Goal: Navigation & Orientation: Find specific page/section

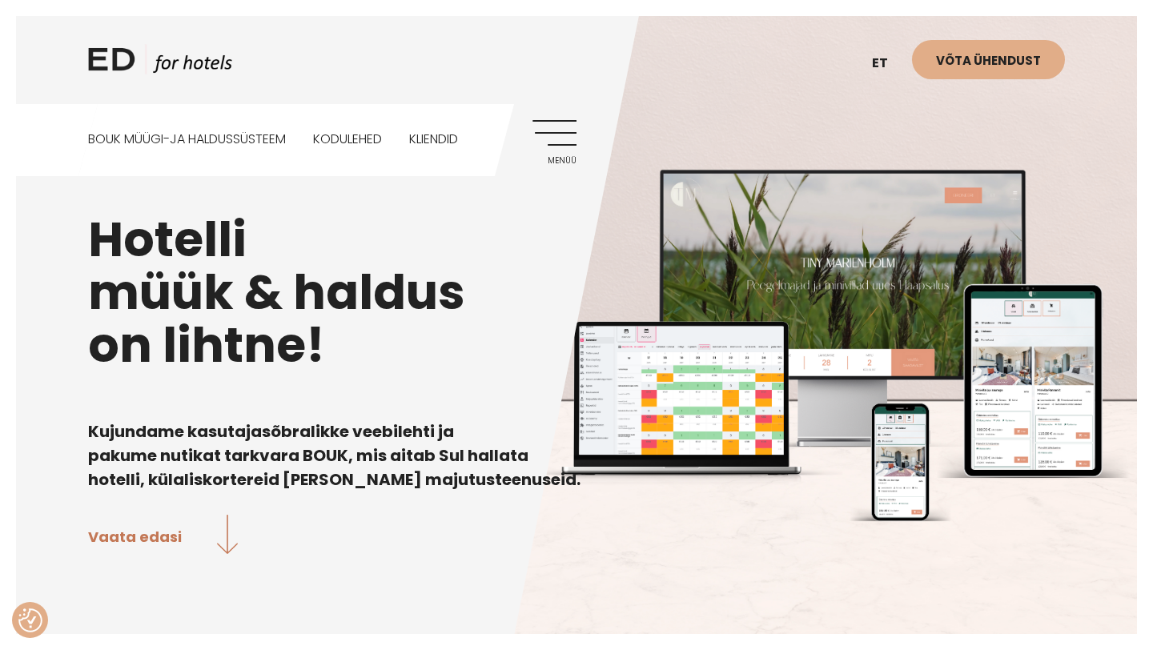
click at [568, 131] on link "Menüü" at bounding box center [554, 142] width 44 height 44
click at [531, 131] on div "ED HOTELS et EN Võta ühendust BOUK MÜÜGI-JA HALDUSSÜSTEEM Kodulehed Kliendid Me…" at bounding box center [576, 88] width 1009 height 176
click at [549, 136] on link "Menüü" at bounding box center [554, 142] width 44 height 44
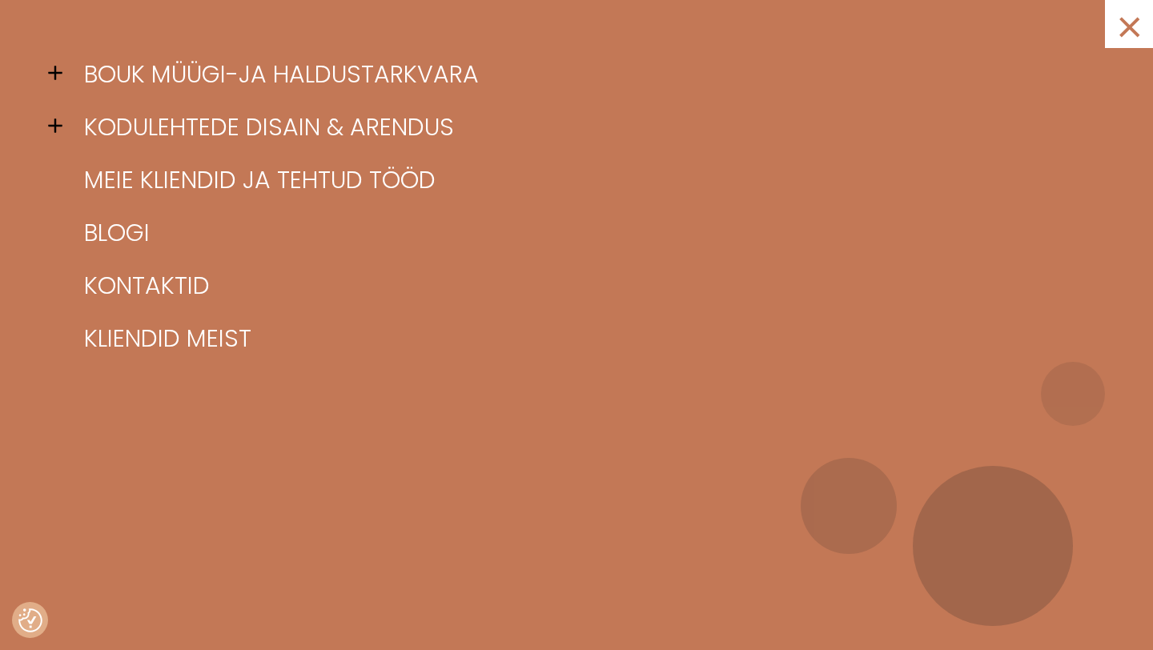
click at [61, 71] on span at bounding box center [60, 73] width 24 height 24
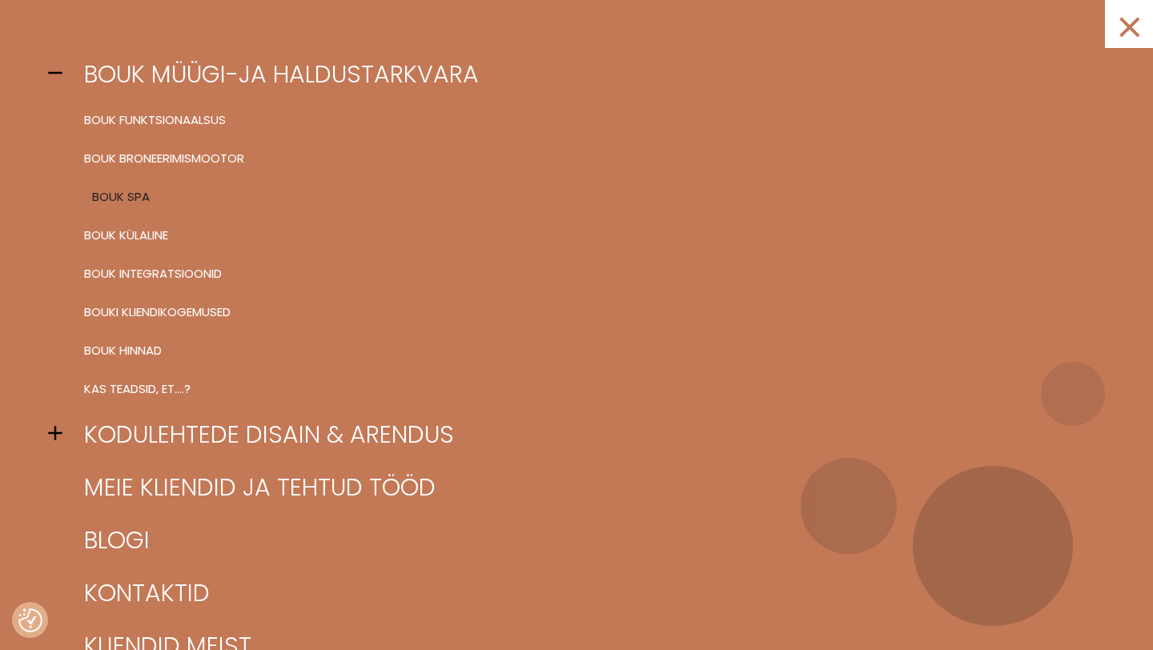
click at [121, 190] on link "BOUK SPA" at bounding box center [596, 197] width 1033 height 38
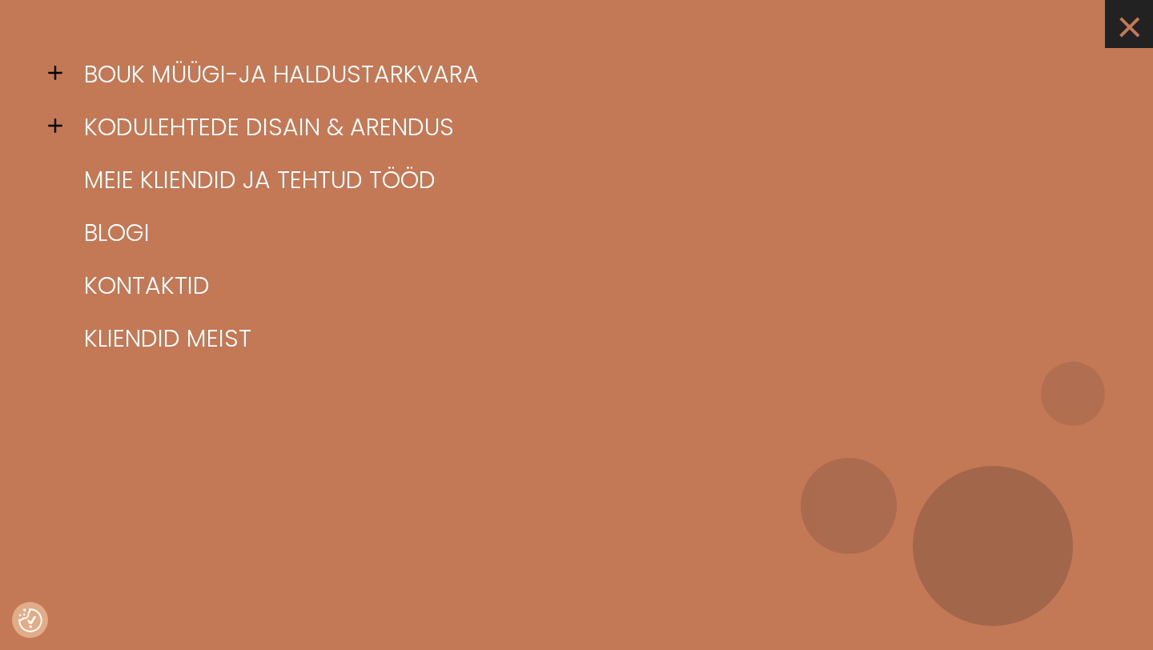
click at [1121, 29] on link "×" at bounding box center [1129, 24] width 48 height 48
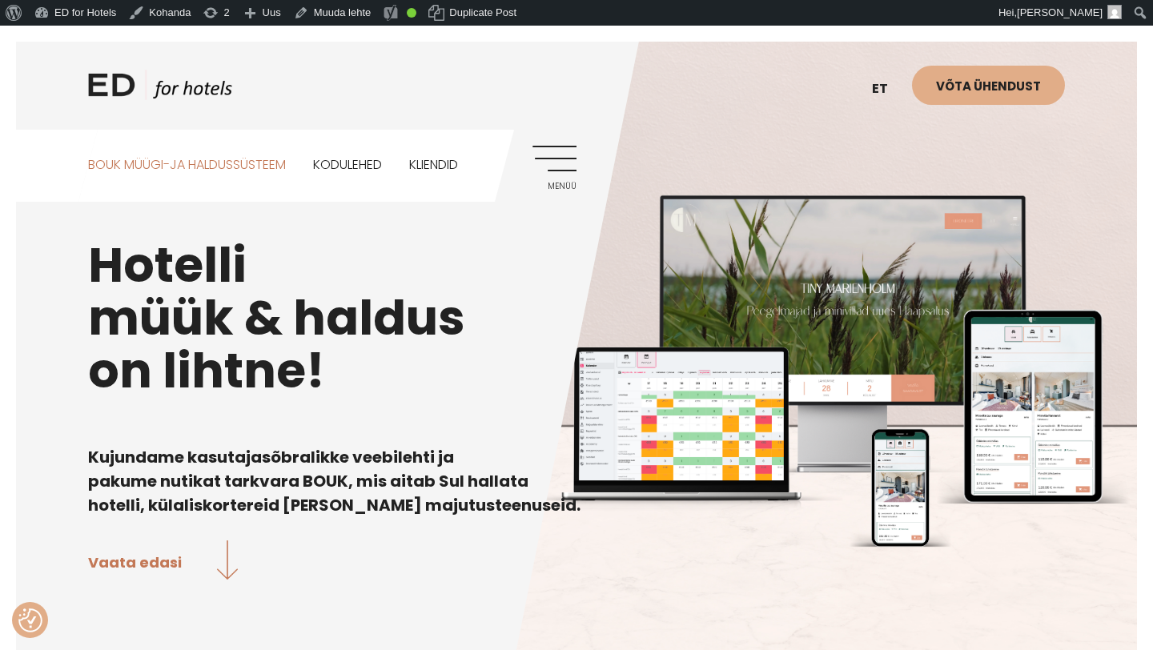
click at [271, 169] on link "BOUK MÜÜGI-JA HALDUSSÜSTEEM" at bounding box center [187, 165] width 198 height 71
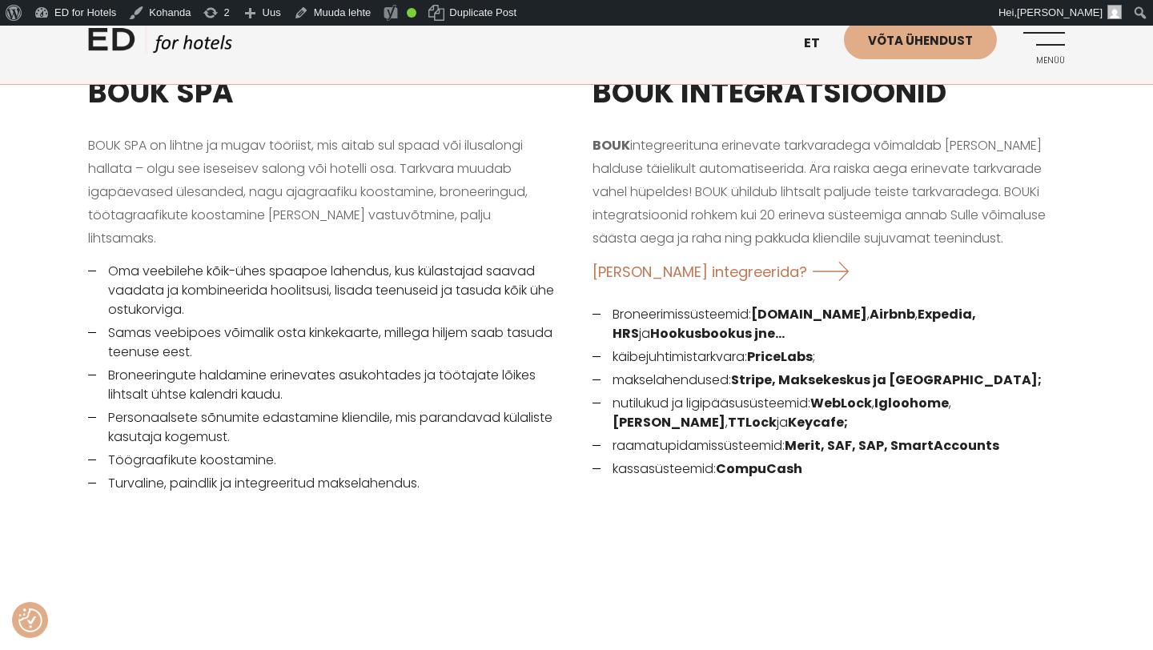
scroll to position [2054, 0]
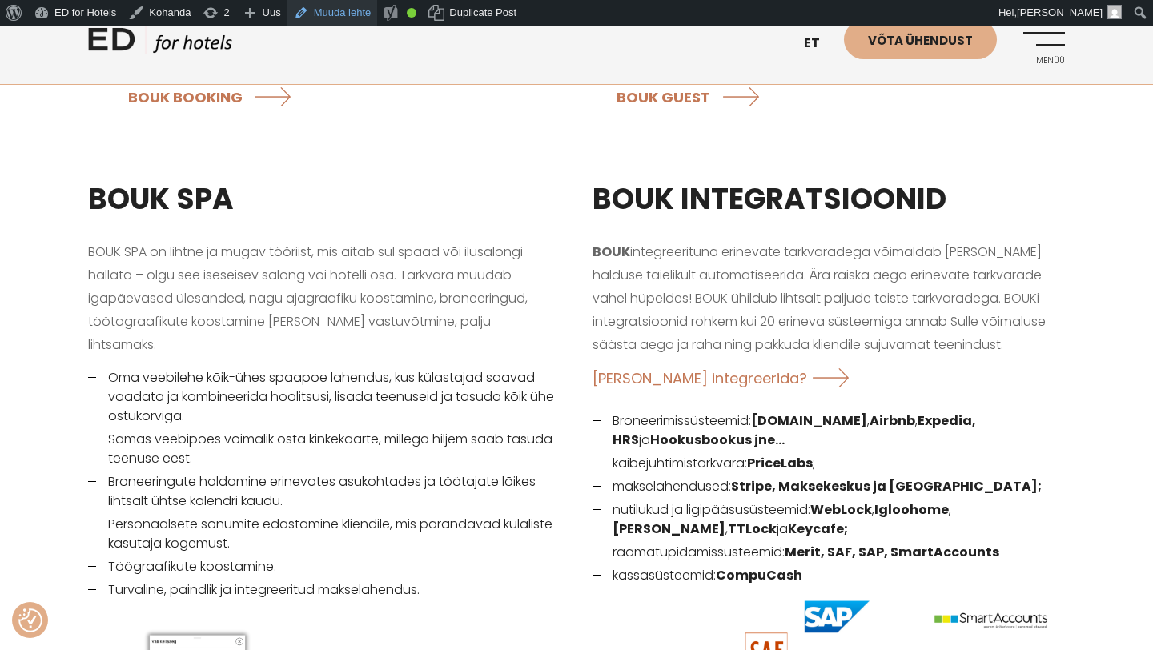
click at [357, 9] on link "Muuda lehte" at bounding box center [332, 13] width 90 height 26
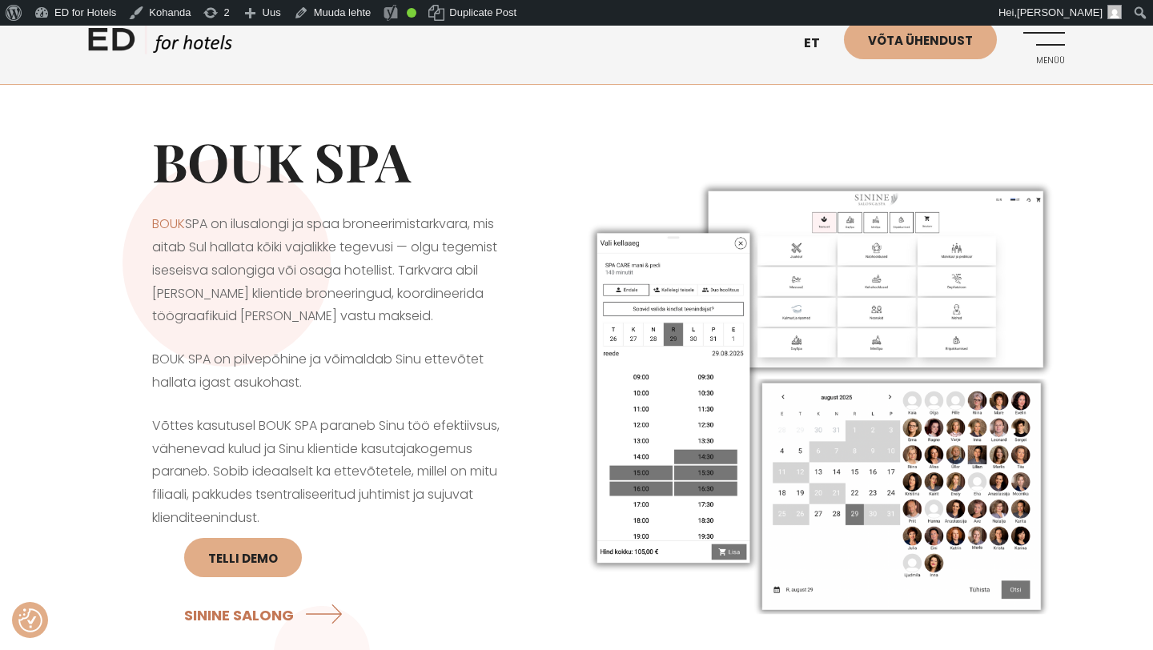
click at [497, 99] on div "BOUK SPA BOUK SPA on ilusalongi ja spaa broneerimistarkvara, mis aitab Sul hall…" at bounding box center [332, 397] width 488 height 614
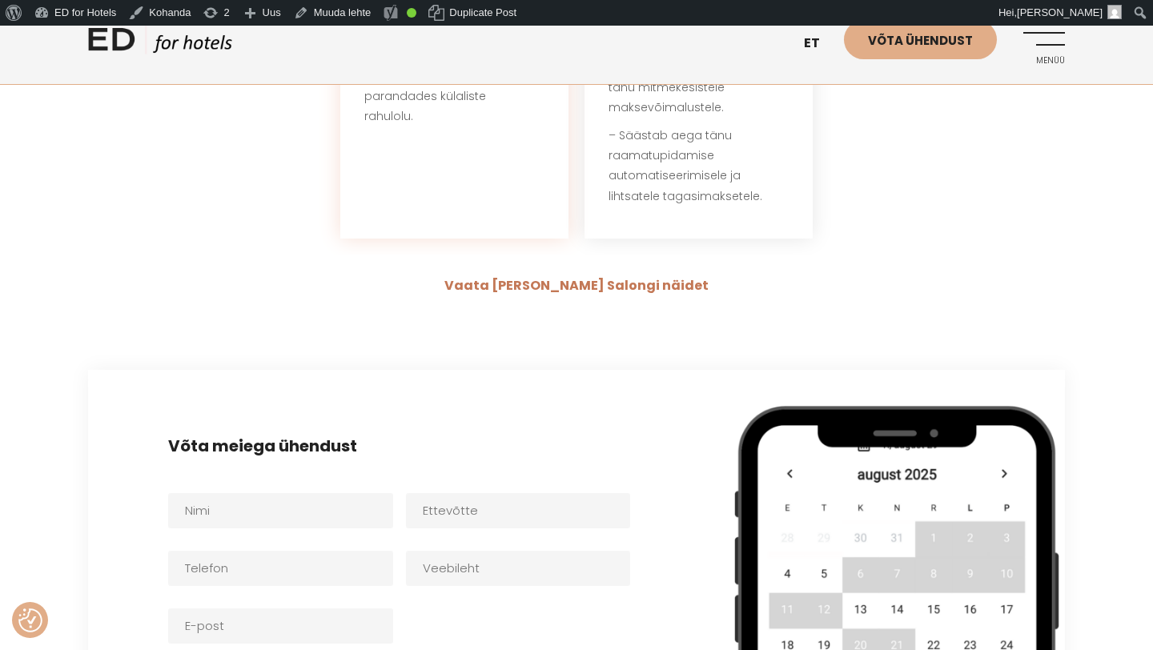
scroll to position [4239, 0]
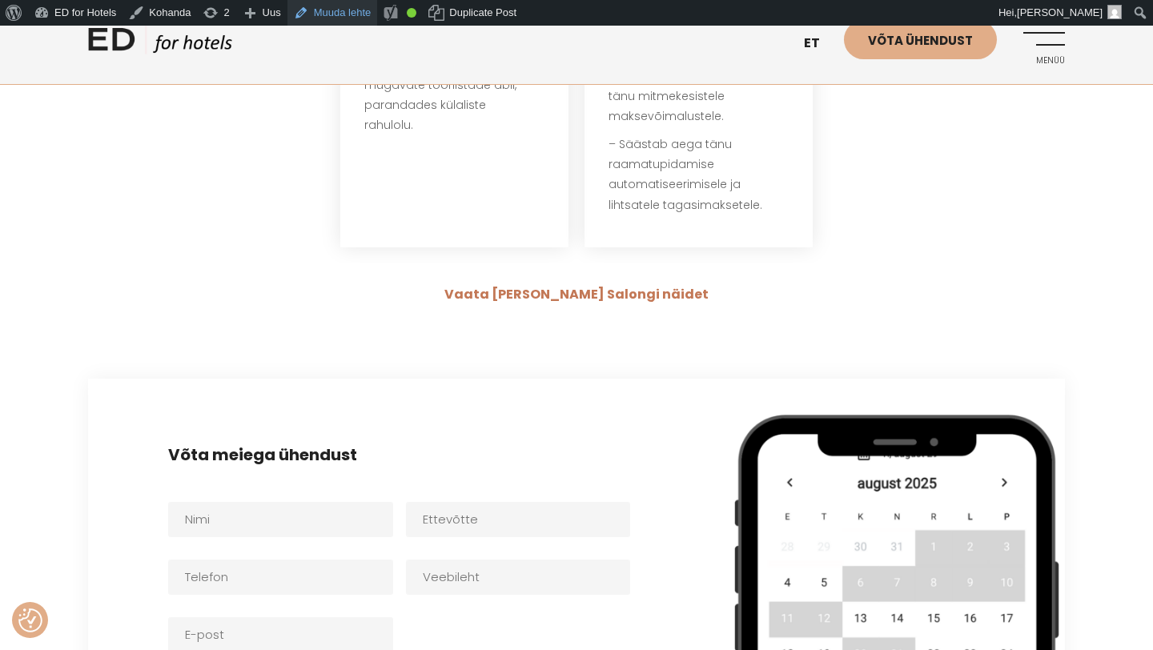
click at [357, 11] on link "Muuda lehte" at bounding box center [332, 13] width 90 height 26
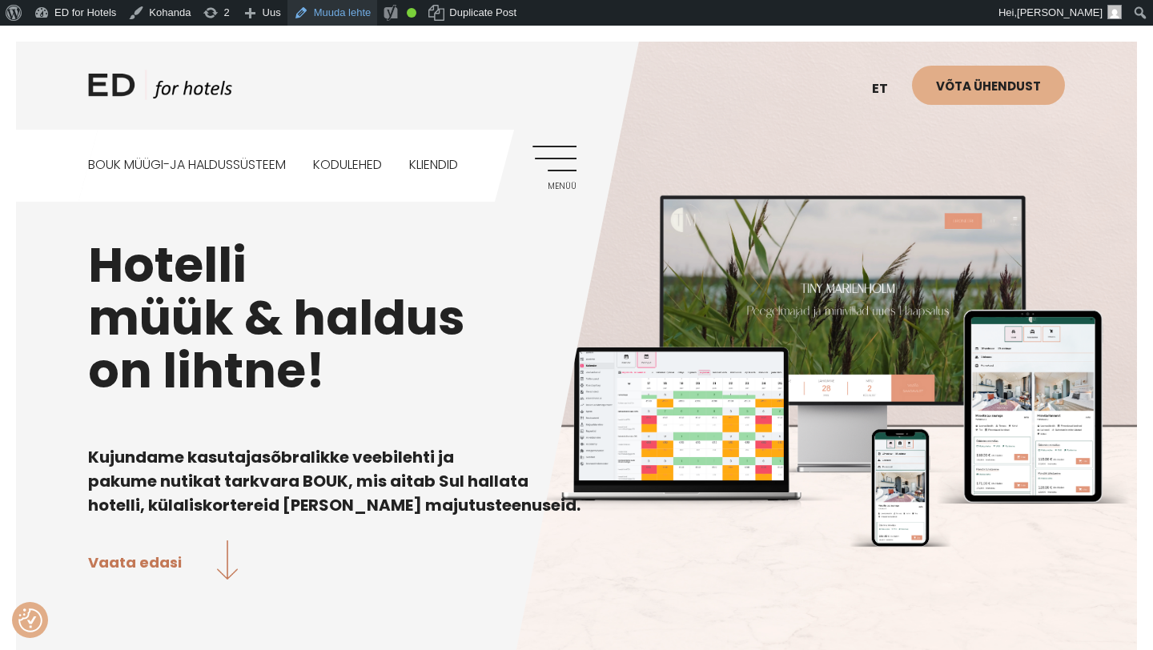
click at [339, 15] on link "Muuda lehte" at bounding box center [332, 13] width 90 height 26
click at [268, 169] on link "BOUK MÜÜGI-JA HALDUSSÜSTEEM" at bounding box center [187, 165] width 198 height 71
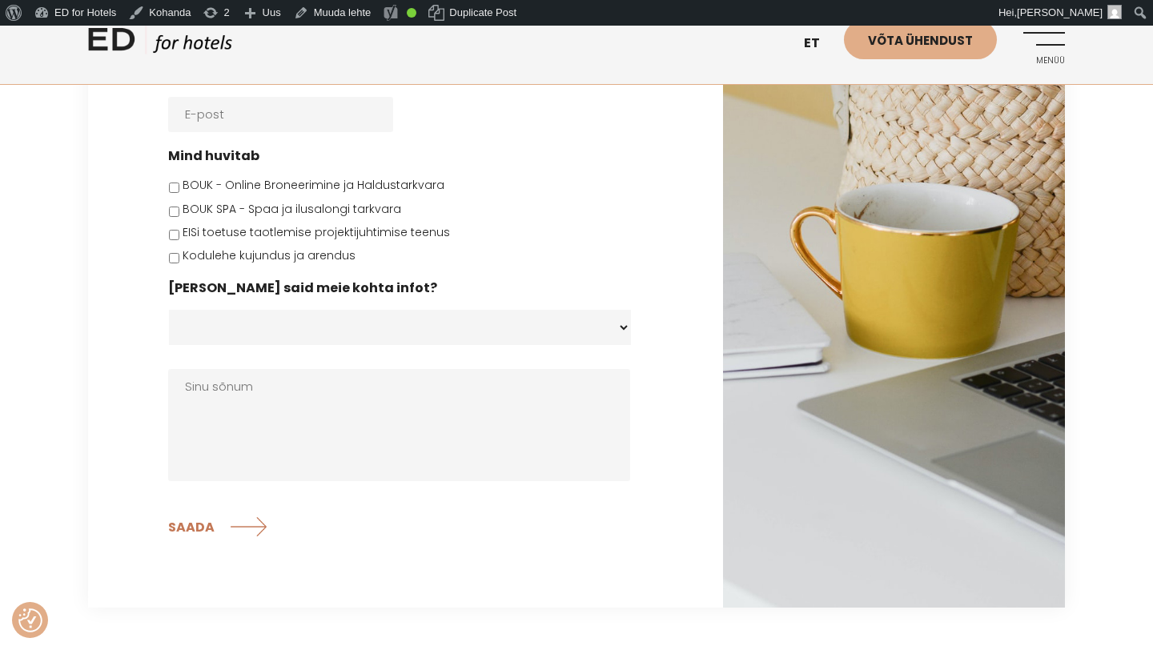
scroll to position [4751, 0]
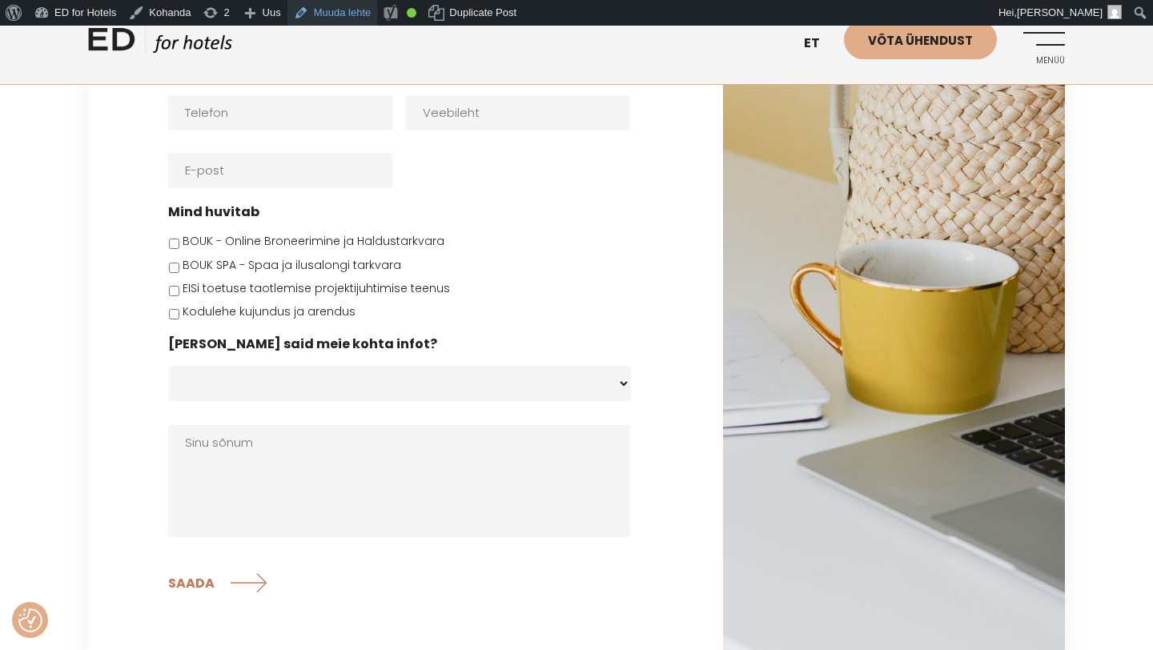
click at [339, 10] on link "Muuda lehte" at bounding box center [332, 13] width 90 height 26
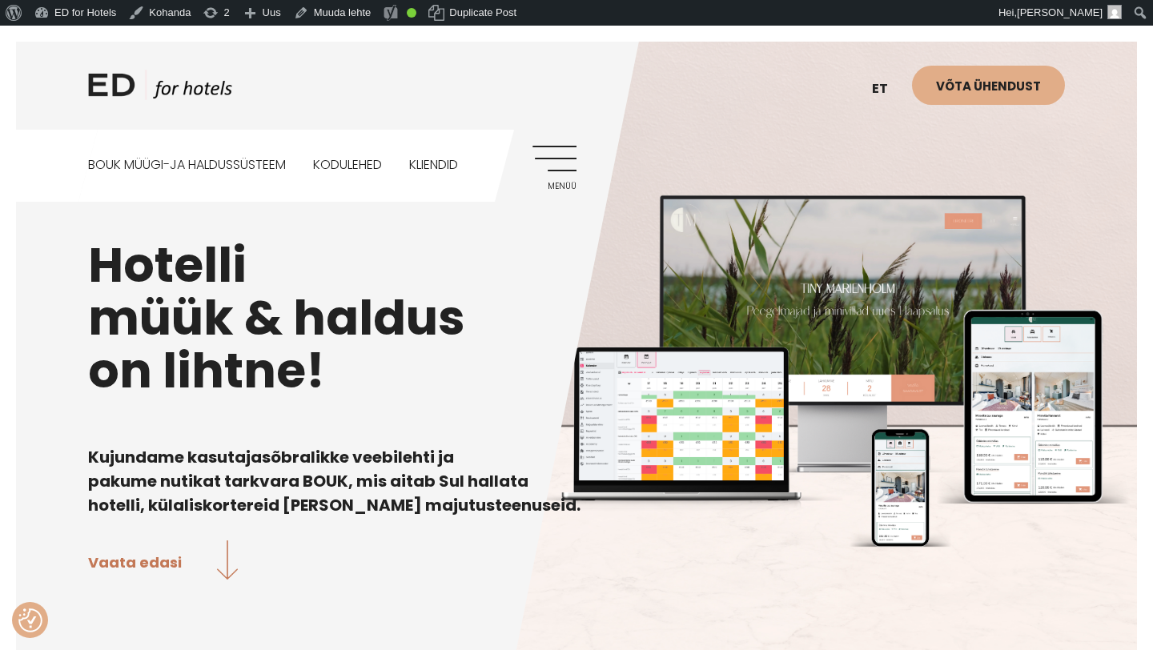
click at [568, 160] on link "Menüü" at bounding box center [554, 168] width 44 height 44
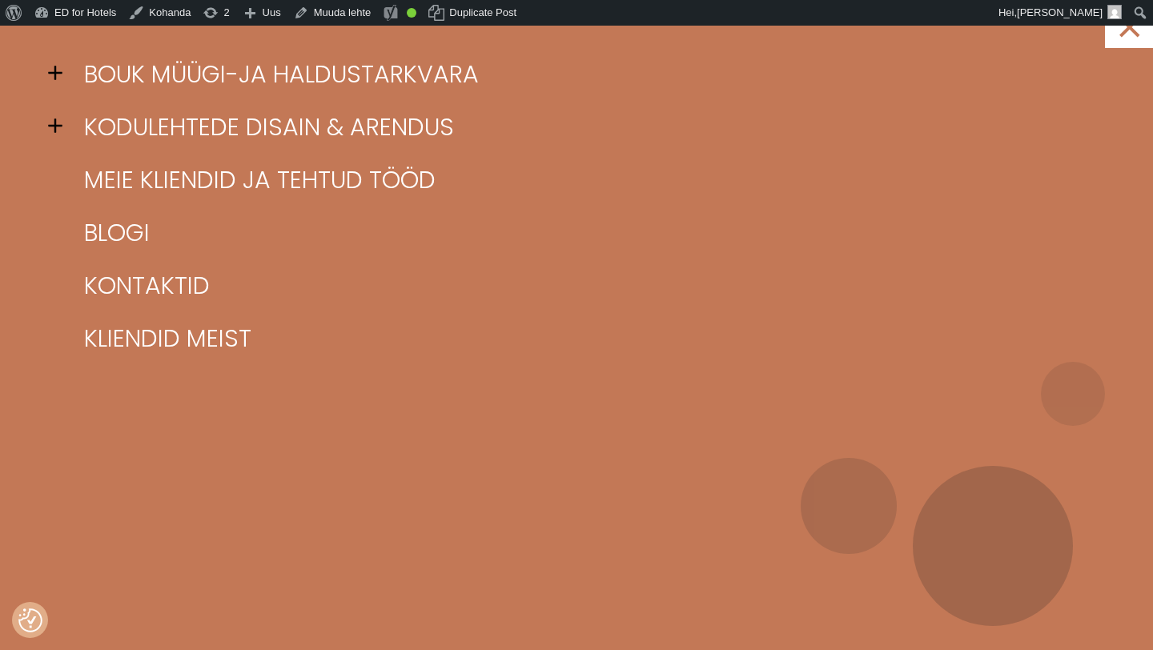
click at [58, 71] on span at bounding box center [60, 73] width 24 height 24
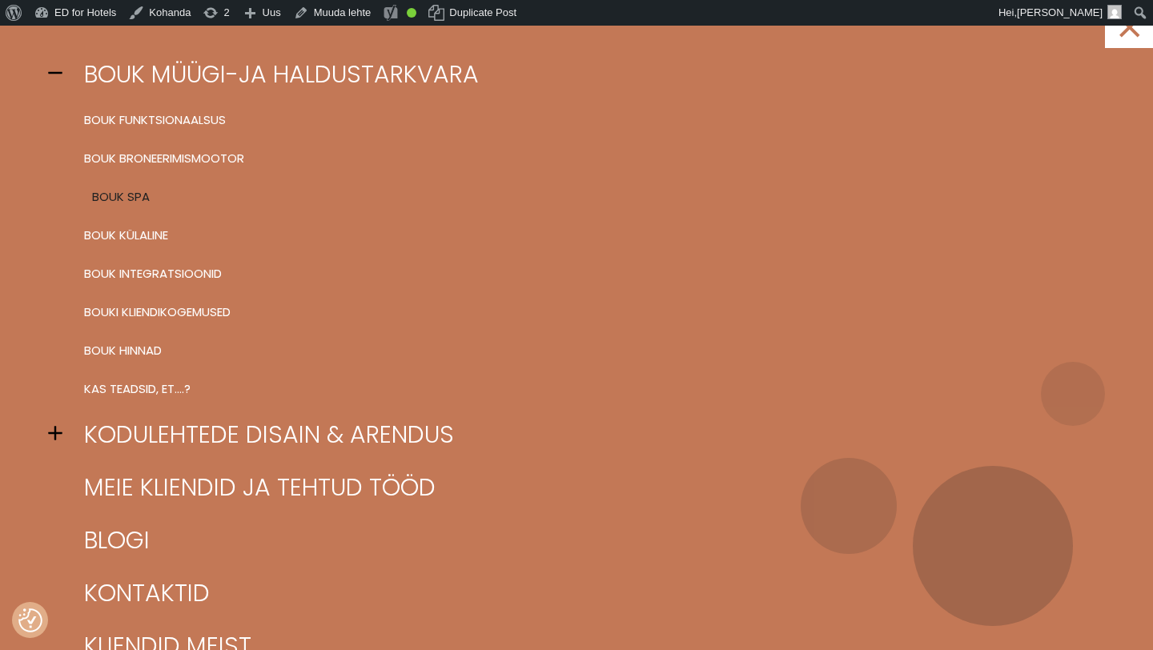
click at [133, 195] on link "BOUK SPA" at bounding box center [596, 197] width 1033 height 38
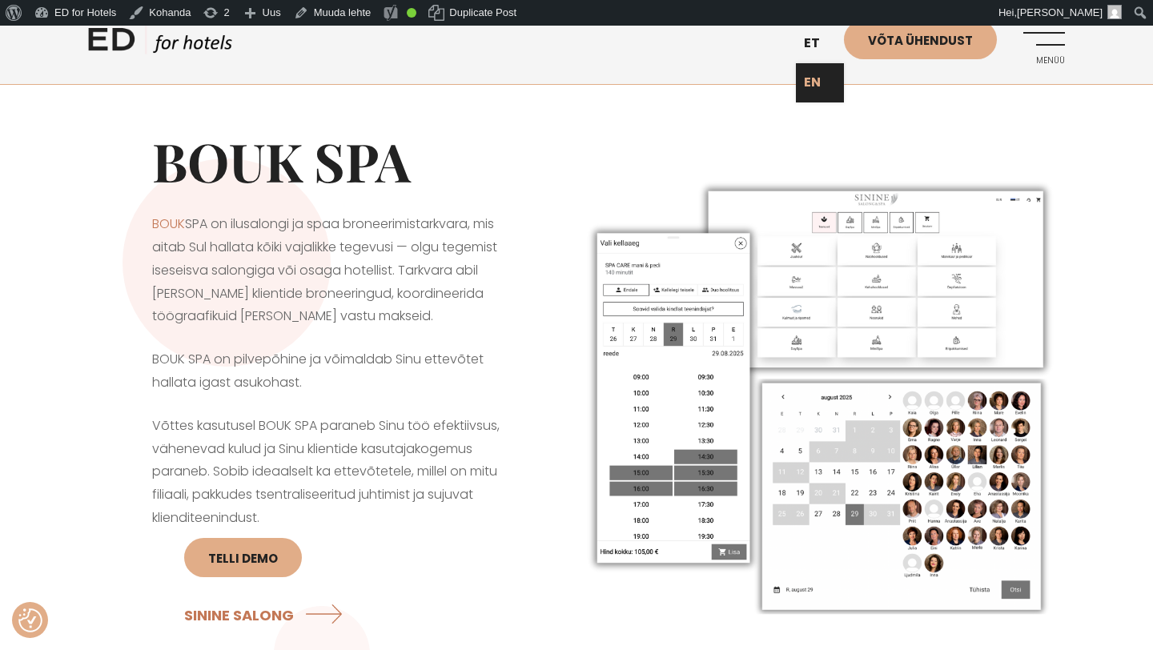
click at [815, 86] on link "EN" at bounding box center [820, 82] width 48 height 39
